Goal: Task Accomplishment & Management: Manage account settings

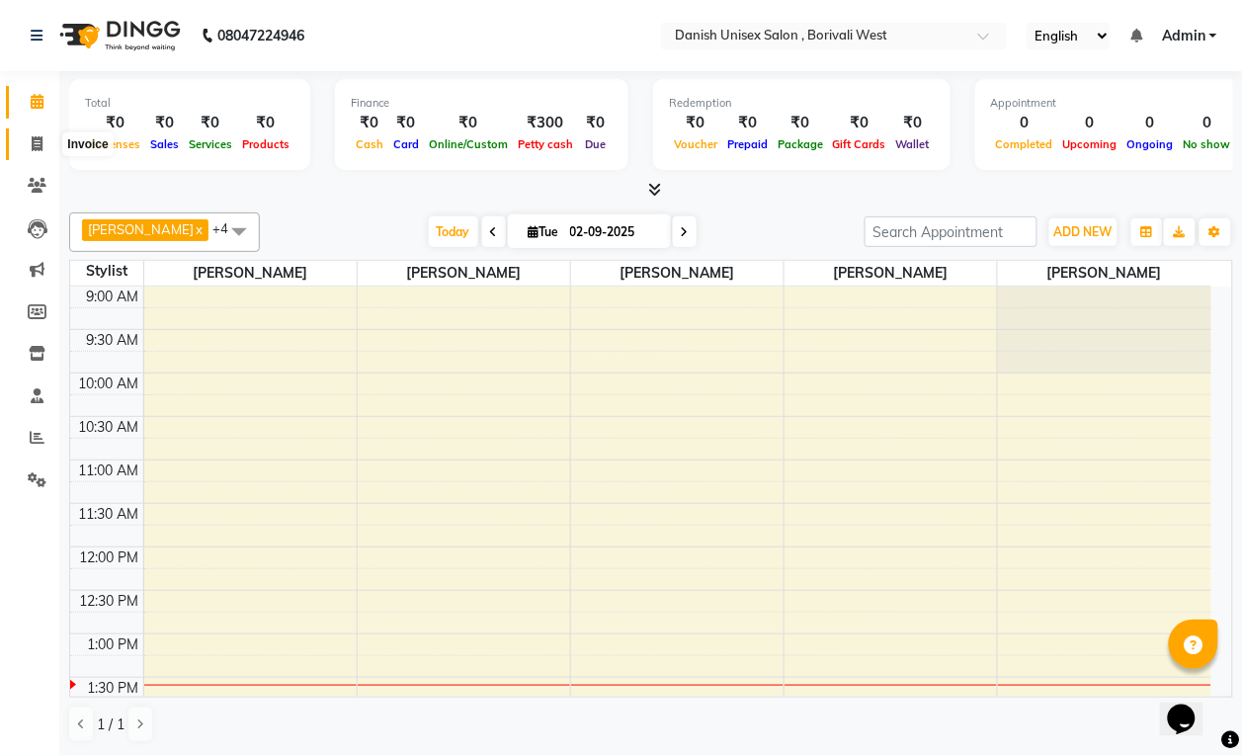
click at [36, 146] on icon at bounding box center [37, 143] width 11 height 15
select select "service"
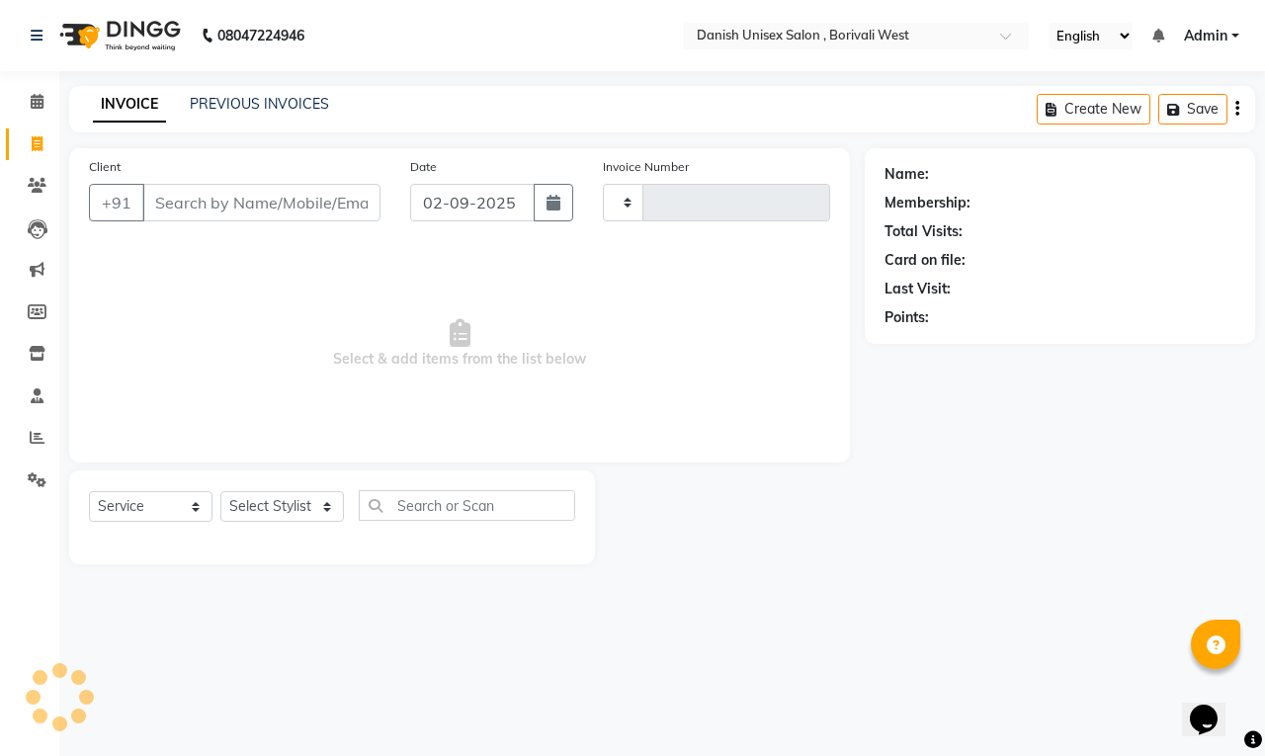
type input "3384"
select select "6929"
click at [37, 441] on icon at bounding box center [37, 437] width 15 height 15
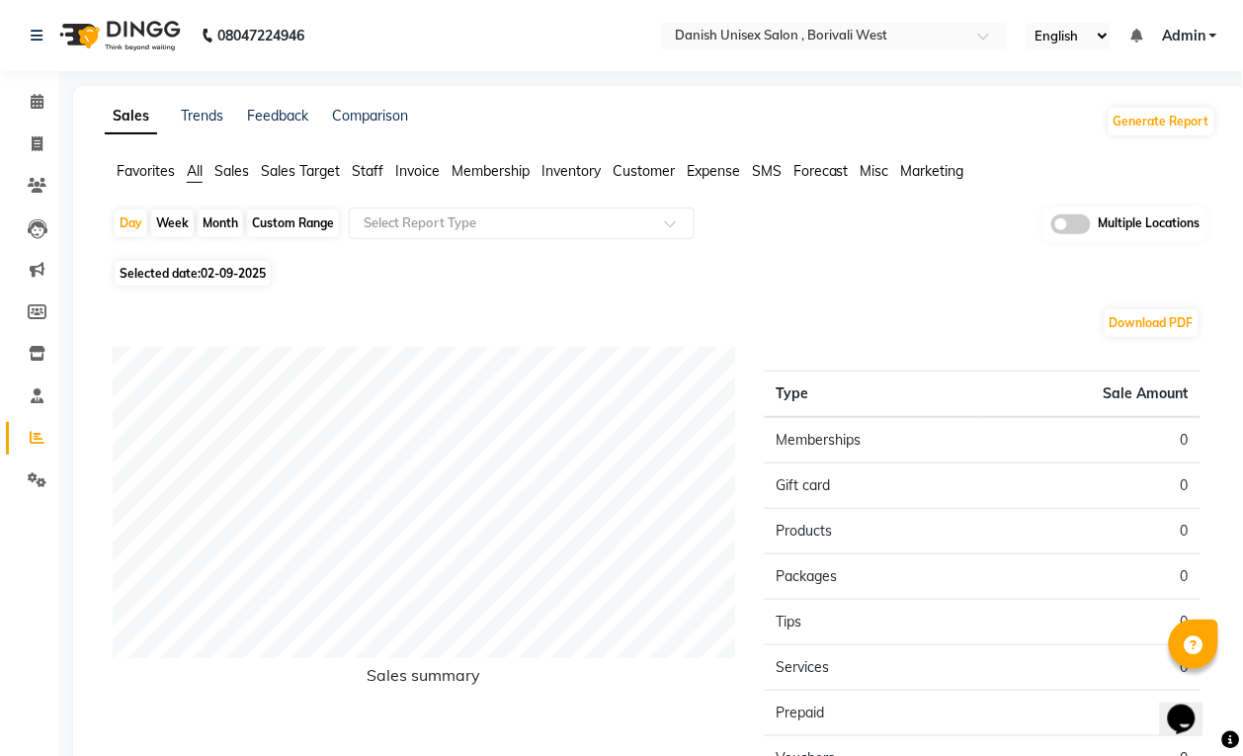
click at [217, 223] on div "Month" at bounding box center [220, 223] width 45 height 28
select select "9"
select select "2025"
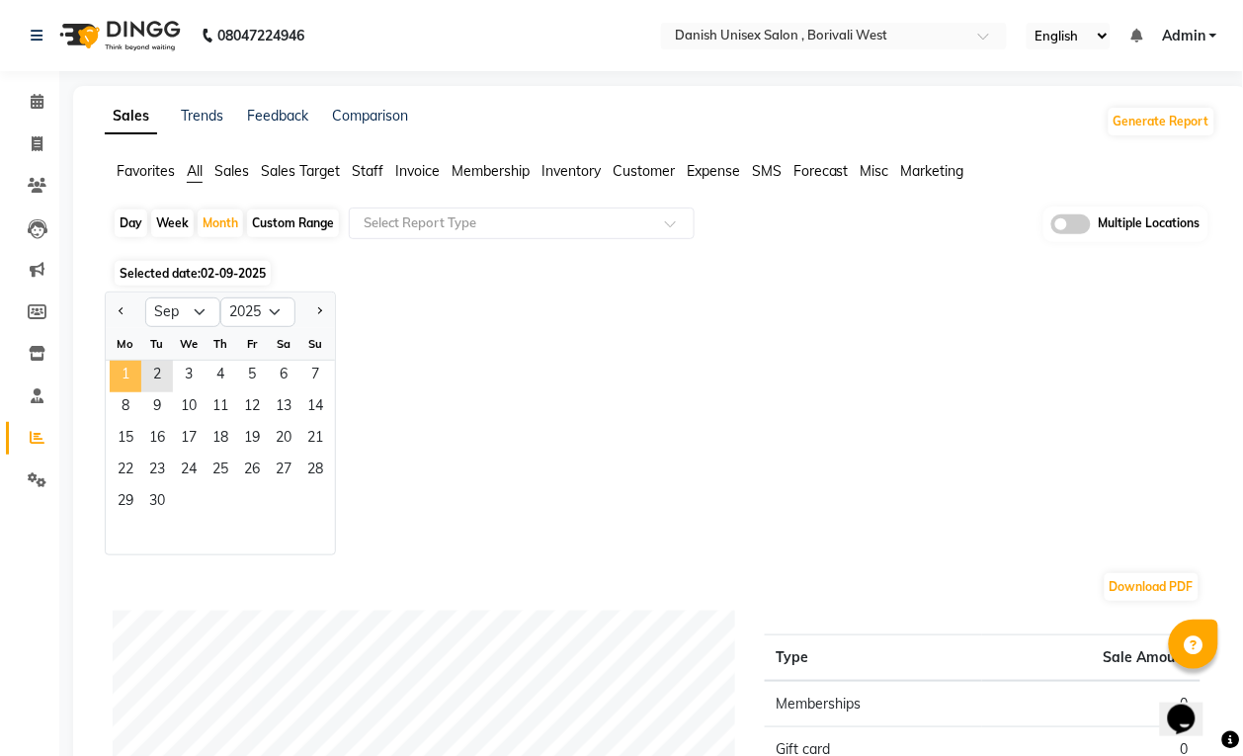
click at [131, 372] on span "1" at bounding box center [126, 377] width 32 height 32
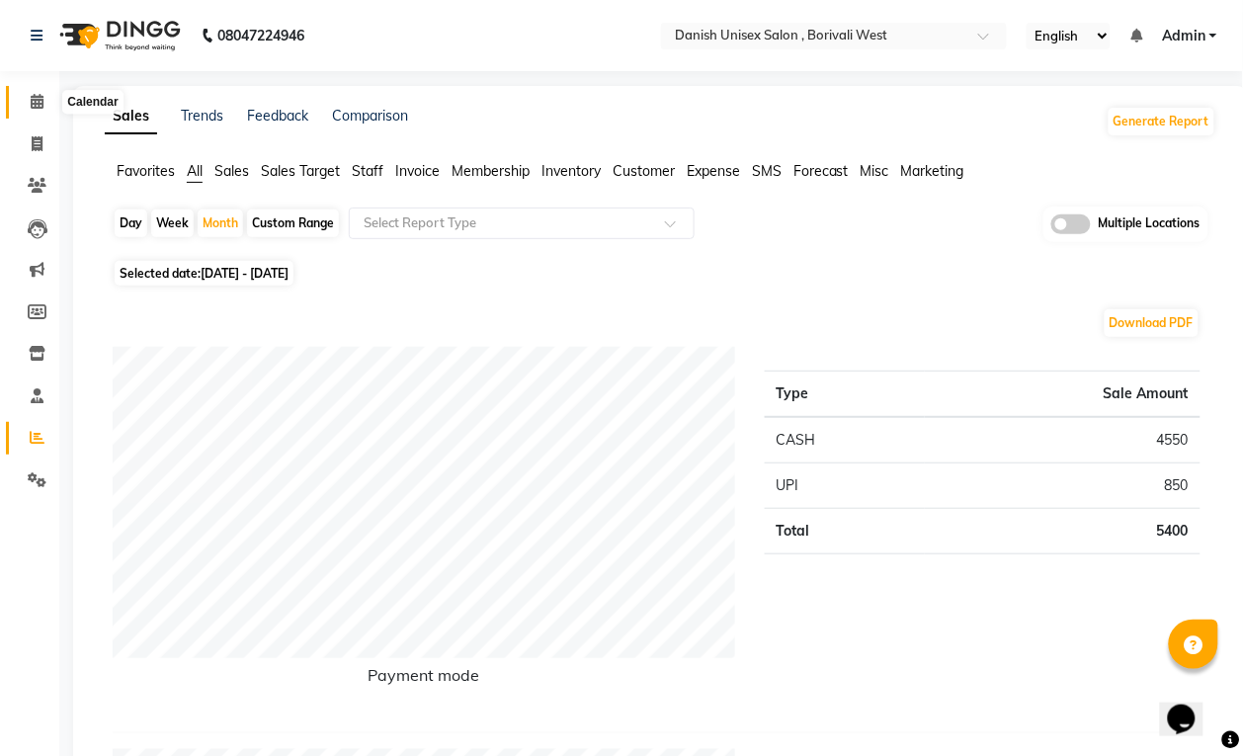
click at [33, 105] on icon at bounding box center [37, 101] width 13 height 15
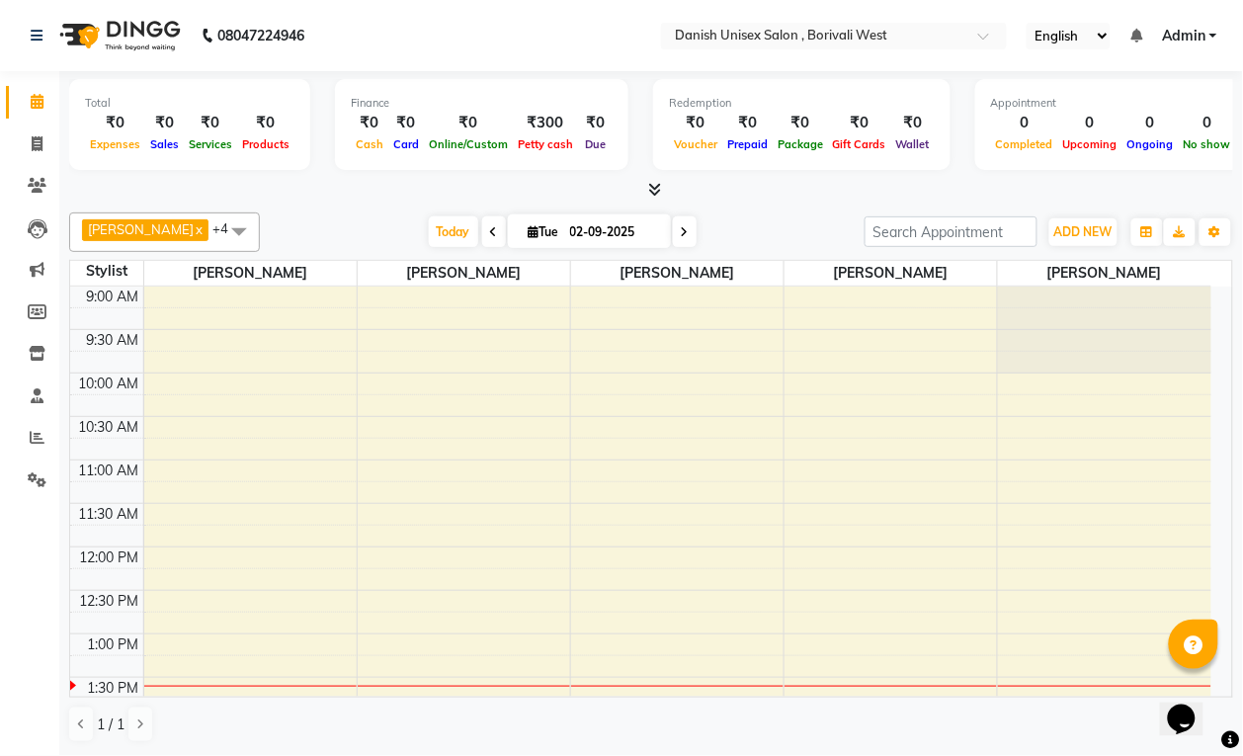
click at [225, 229] on span at bounding box center [239, 231] width 40 height 38
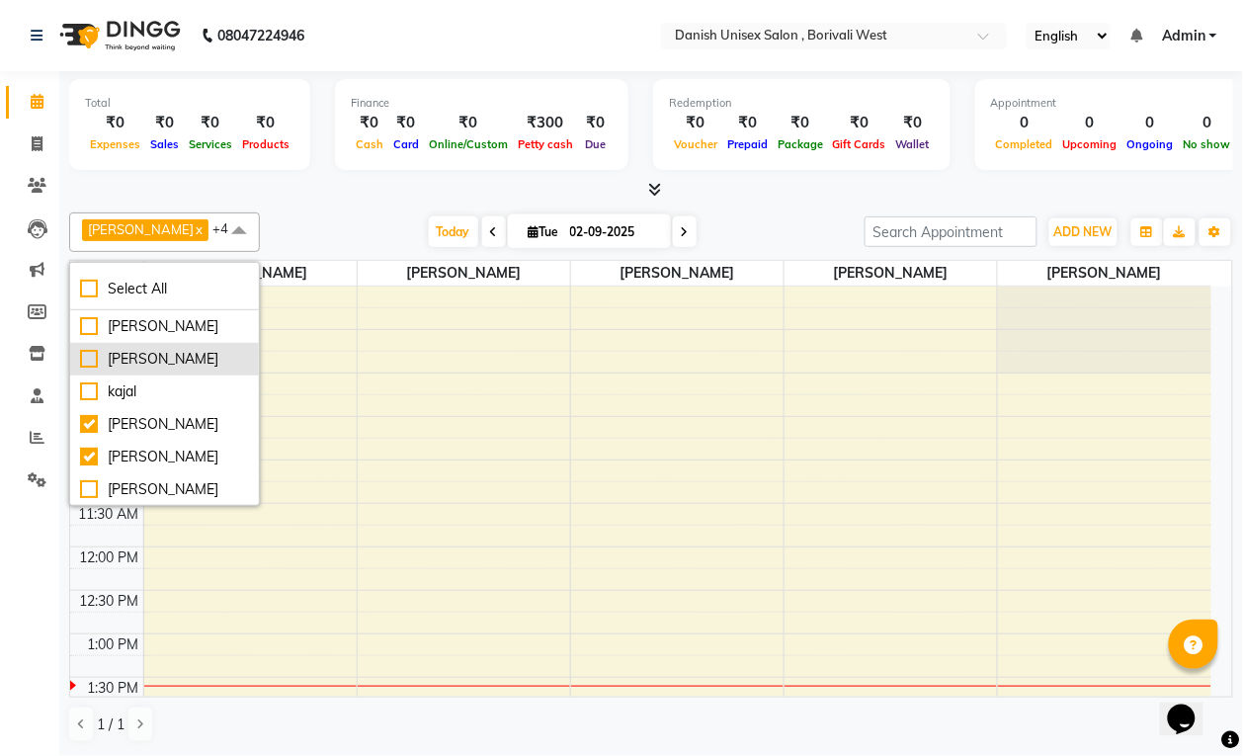
scroll to position [123, 0]
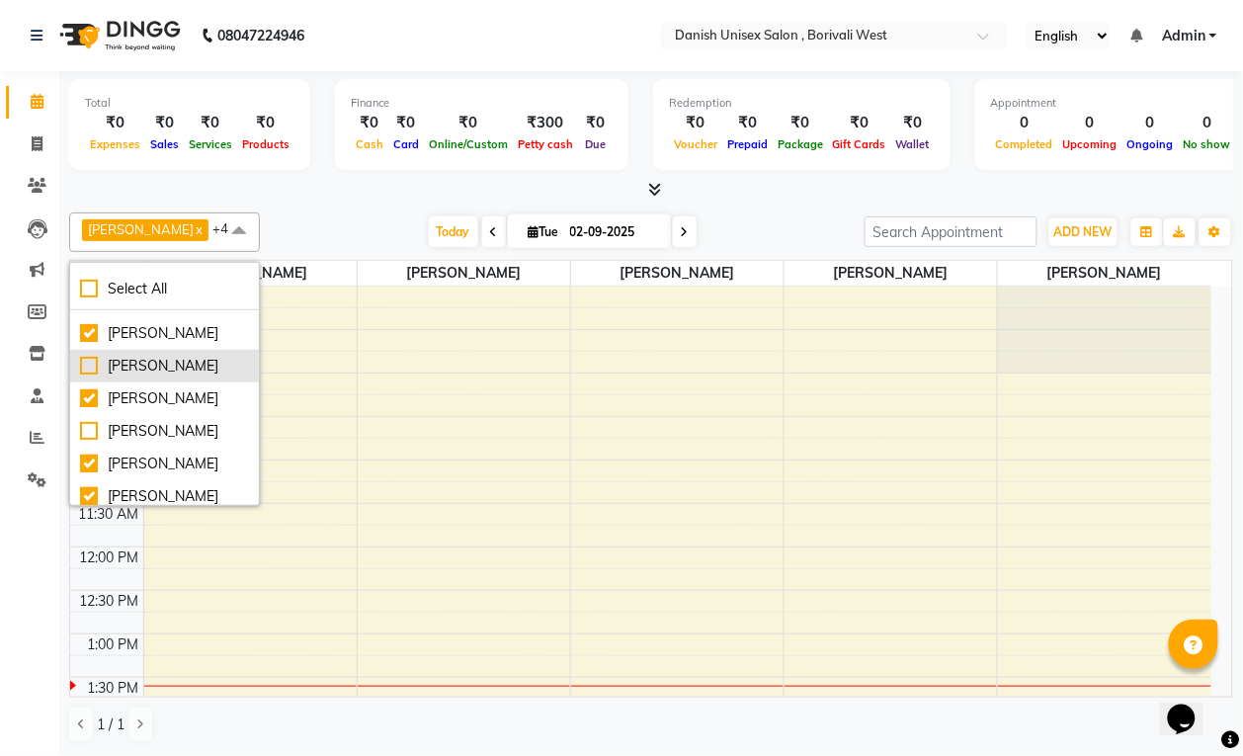
click at [208, 364] on div "[PERSON_NAME]" at bounding box center [164, 366] width 169 height 21
checkbox input "true"
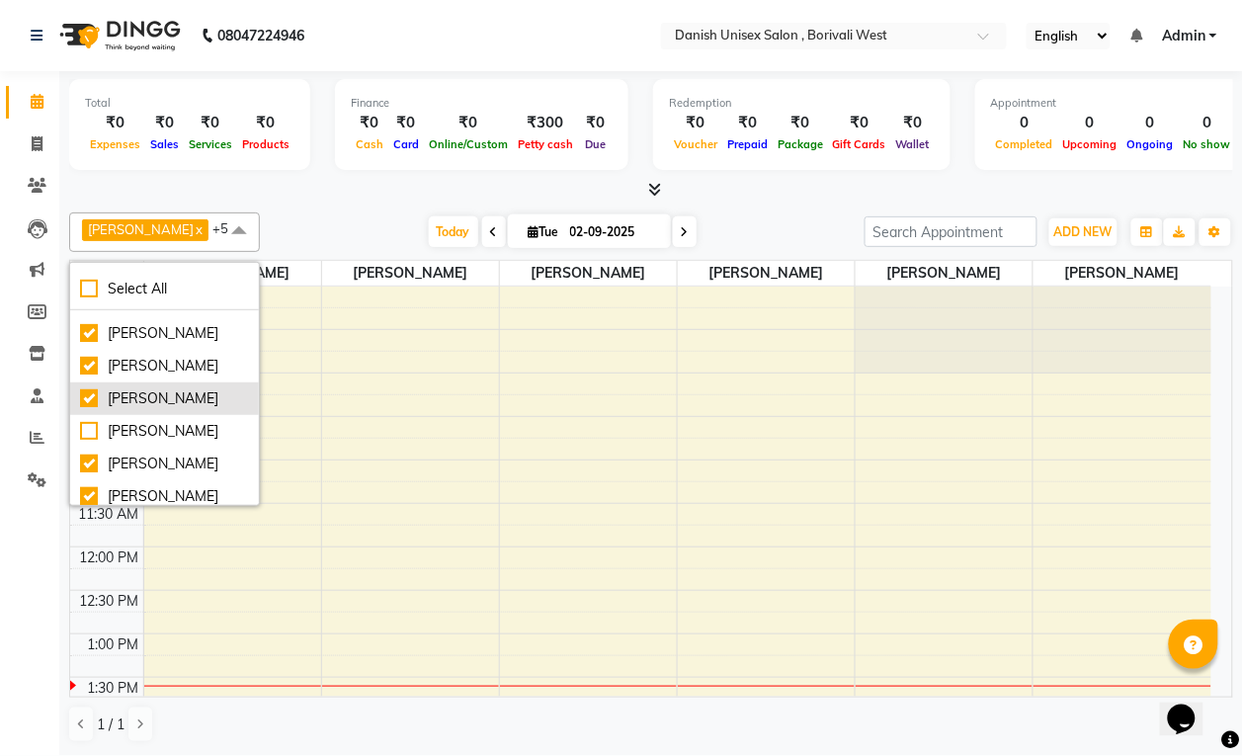
scroll to position [184, 0]
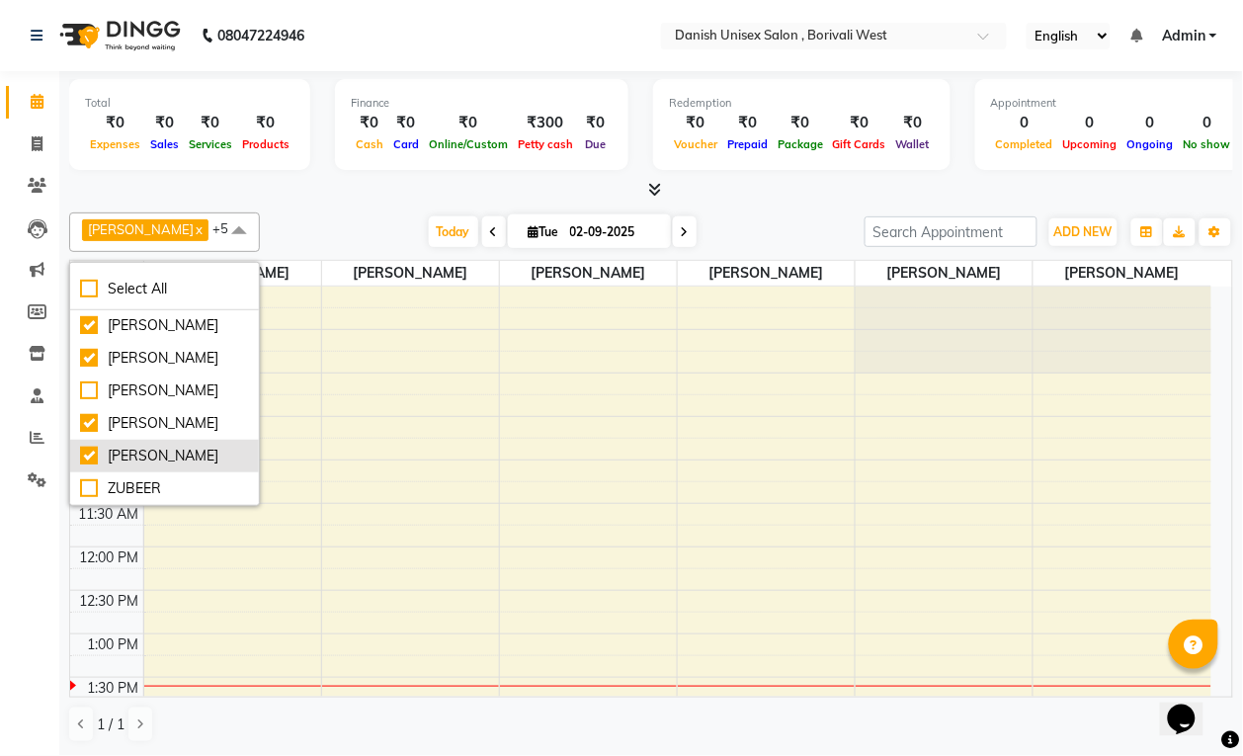
click at [201, 448] on div "[PERSON_NAME]" at bounding box center [164, 456] width 169 height 21
checkbox input "false"
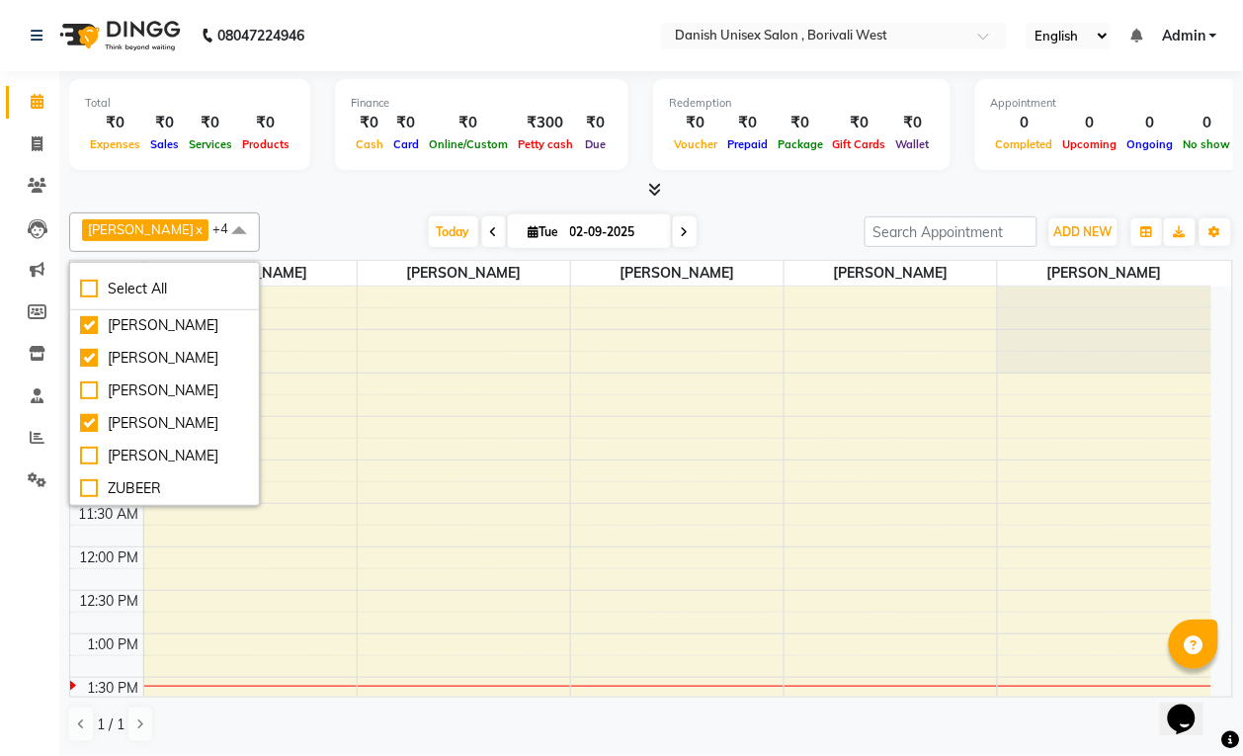
click at [17, 543] on div "Calendar Invoice Clients Leads Marketing Members Inventory Staff Reports Settin…" at bounding box center [133, 391] width 267 height 670
